Goal: Task Accomplishment & Management: Use online tool/utility

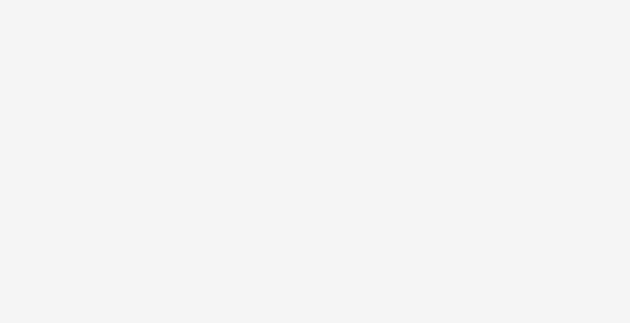
select select "2fc77e36-bb93-4aa3-9dff-dcb08e02eac6"
select select "2405a9d4-3350-4458-8d06-44f78962fa76"
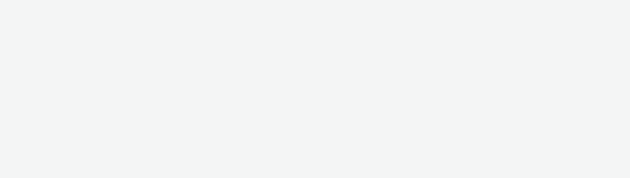
select select "2fc77e36-bb93-4aa3-9dff-dcb08e02eac6"
select select "2405a9d4-3350-4458-8d06-44f78962fa76"
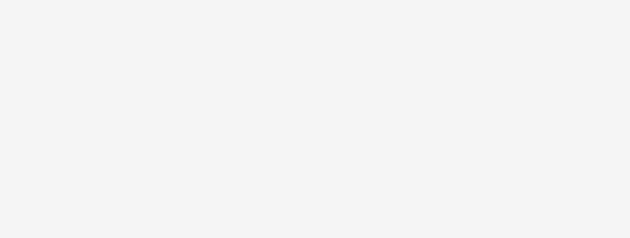
select select "2fc77e36-bb93-4aa3-9dff-dcb08e02eac6"
select select "2405a9d4-3350-4458-8d06-44f78962fa76"
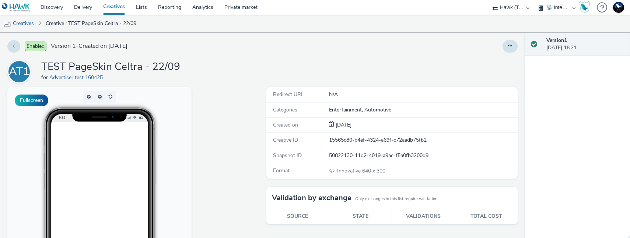
click at [209, 187] on div "Fullscreen" at bounding box center [134, 220] width 255 height 266
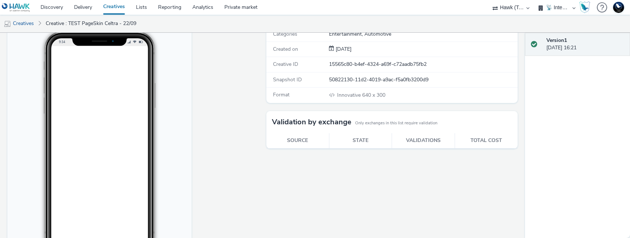
scroll to position [44, 0]
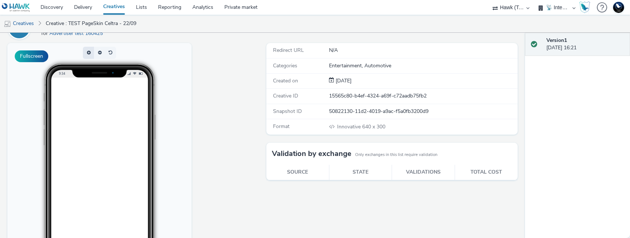
click at [88, 54] on button "button" at bounding box center [88, 53] width 11 height 12
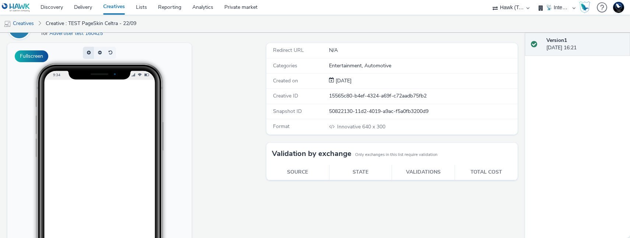
click at [88, 54] on button "button" at bounding box center [88, 53] width 11 height 12
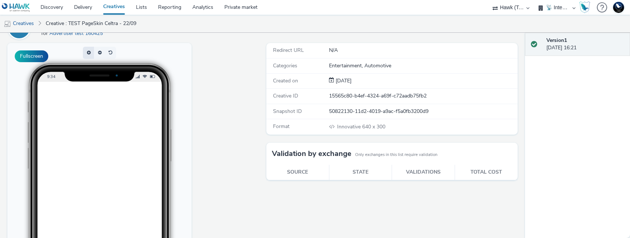
click at [88, 54] on button "button" at bounding box center [88, 53] width 11 height 12
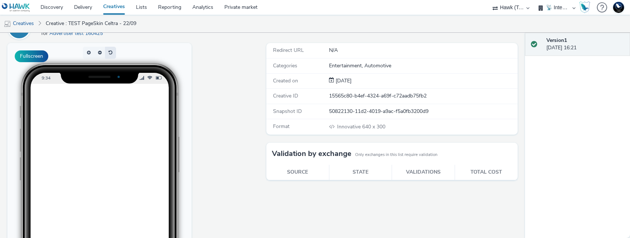
click at [108, 54] on button "button" at bounding box center [110, 53] width 11 height 12
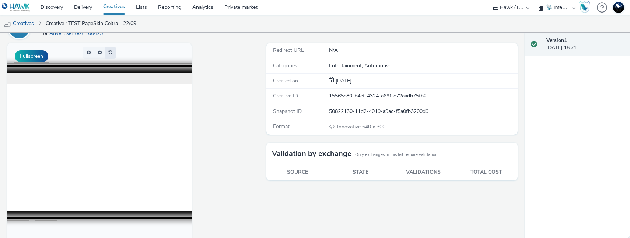
click at [108, 54] on button "button" at bounding box center [110, 53] width 11 height 12
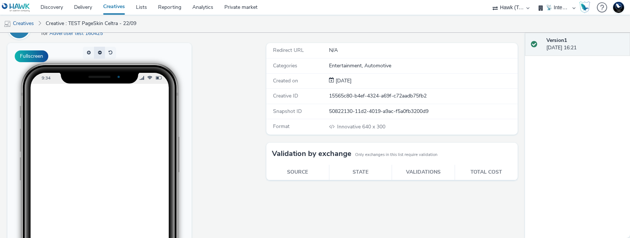
click at [103, 53] on button "button" at bounding box center [99, 53] width 11 height 12
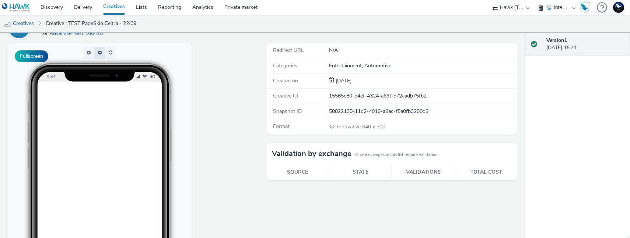
click at [103, 53] on button "button" at bounding box center [99, 53] width 11 height 12
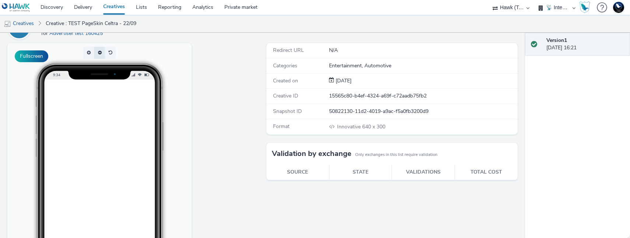
click at [103, 53] on button "button" at bounding box center [99, 53] width 11 height 12
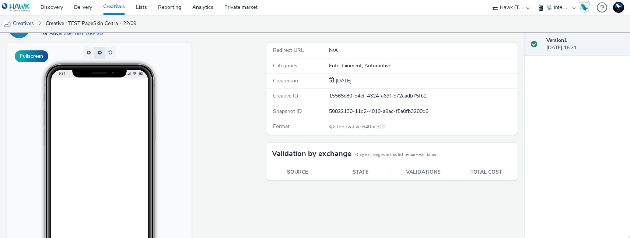
click at [103, 53] on button "button" at bounding box center [99, 53] width 11 height 12
click at [107, 53] on button "button" at bounding box center [110, 53] width 11 height 12
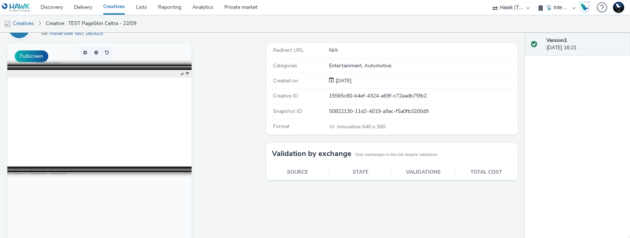
scroll to position [0, 0]
click at [115, 53] on button "button" at bounding box center [110, 53] width 11 height 12
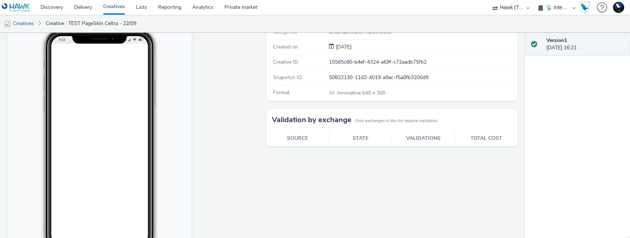
scroll to position [75, 0]
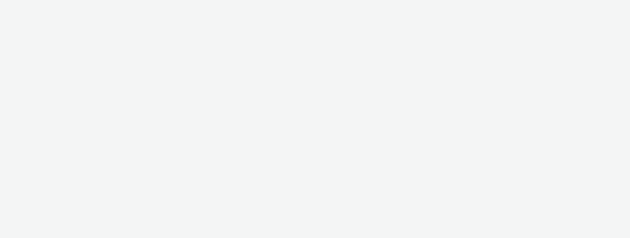
select select "2fc77e36-bb93-4aa3-9dff-dcb08e02eac6"
select select "2405a9d4-3350-4458-8d06-44f78962fa76"
